Goal: Transaction & Acquisition: Purchase product/service

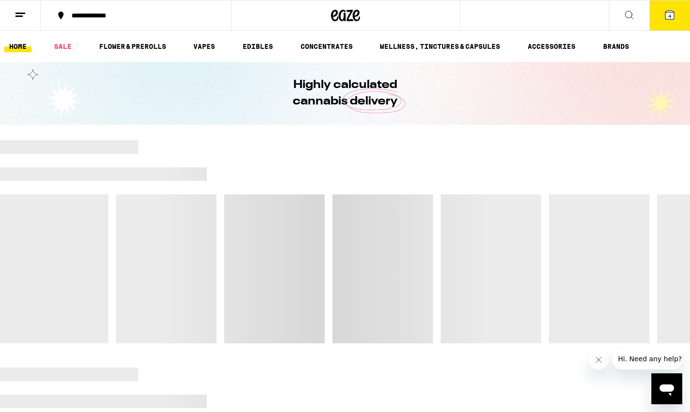
click at [672, 19] on icon at bounding box center [669, 15] width 9 height 9
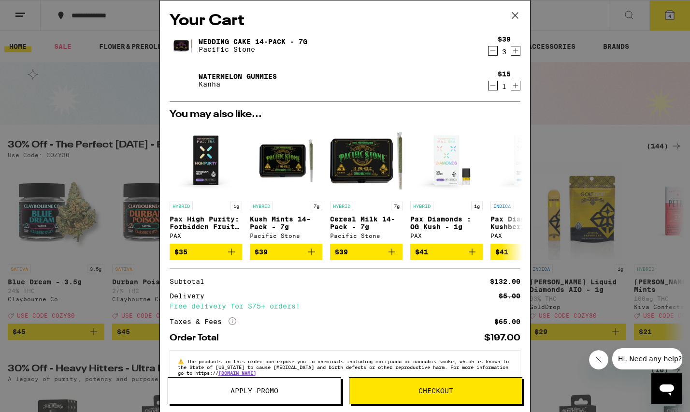
click at [426, 387] on span "Checkout" at bounding box center [435, 390] width 35 height 7
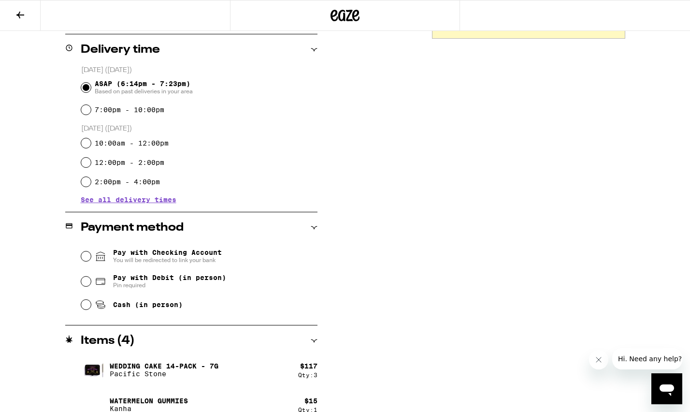
scroll to position [250, 0]
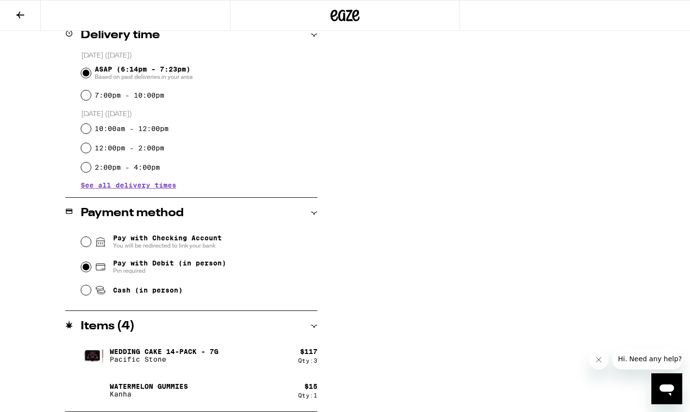
click at [88, 267] on input "Pay with Debit (in person) Pin required" at bounding box center [86, 267] width 10 height 10
radio input "true"
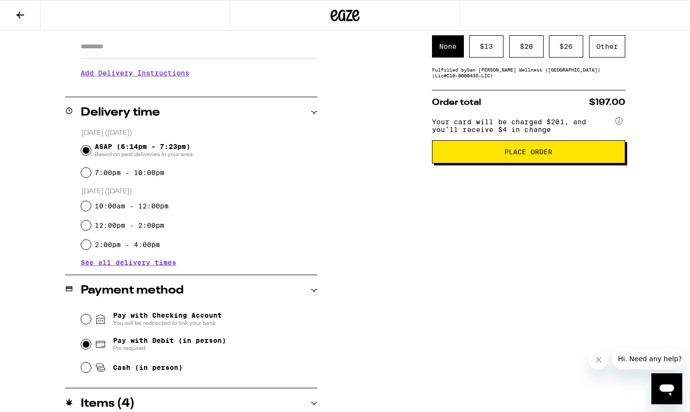
scroll to position [155, 0]
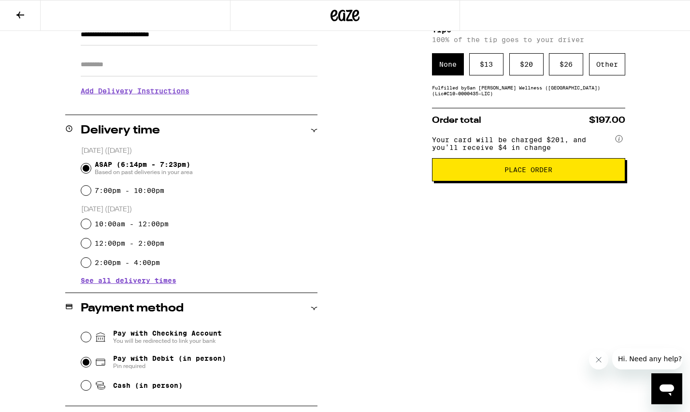
click at [464, 168] on button "Place Order" at bounding box center [528, 169] width 193 height 23
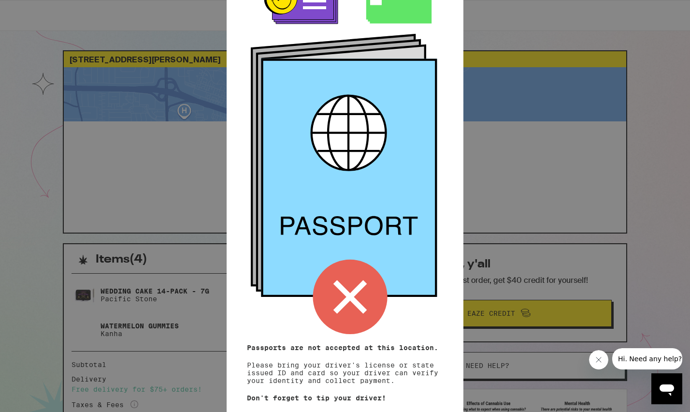
click at [367, 304] on icon at bounding box center [350, 296] width 74 height 74
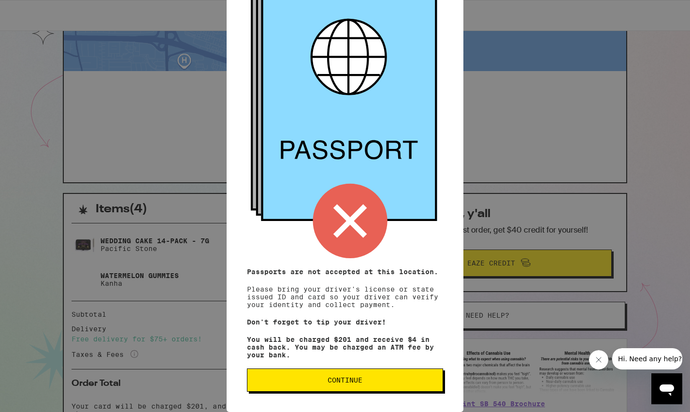
scroll to position [71, 0]
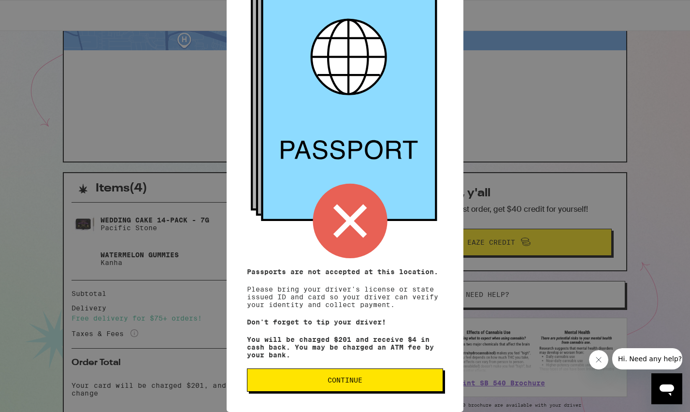
click at [361, 380] on span "Continue" at bounding box center [345, 379] width 35 height 7
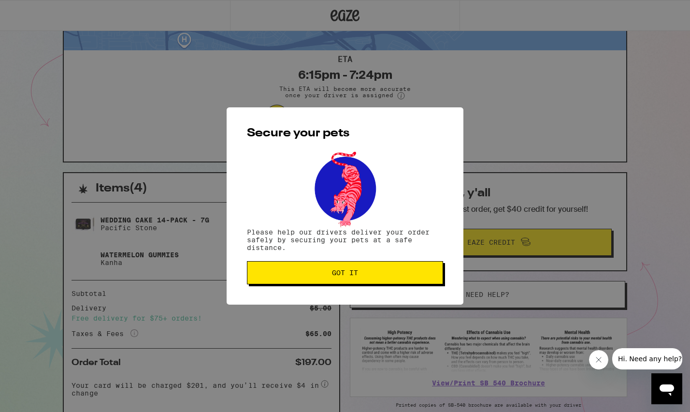
scroll to position [0, 0]
click at [344, 273] on span "Got it" at bounding box center [345, 272] width 26 height 7
